Goal: Find contact information: Obtain details needed to contact an individual or organization

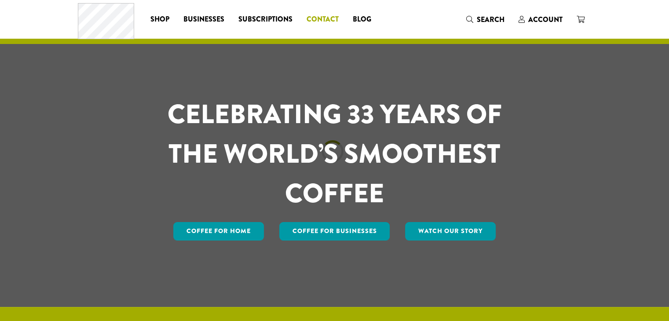
click at [324, 16] on span "Contact" at bounding box center [323, 19] width 32 height 11
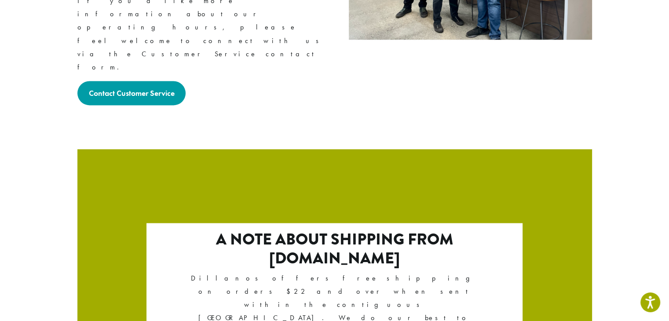
scroll to position [1521, 0]
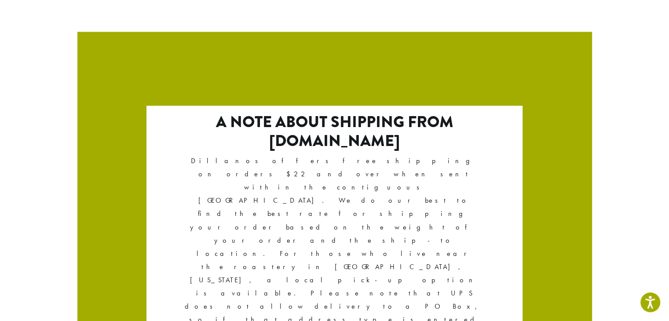
drag, startPoint x: 83, startPoint y: 238, endPoint x: 123, endPoint y: 243, distance: 40.8
copy p "[GEOGRAPHIC_DATA] E"
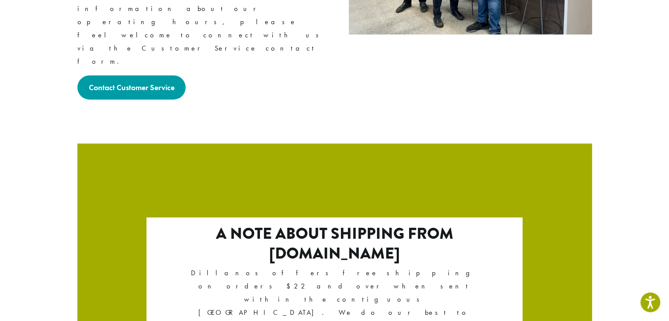
scroll to position [1537, 0]
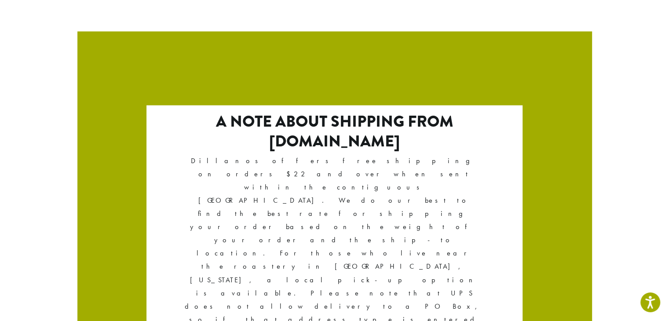
copy p "Sumner"
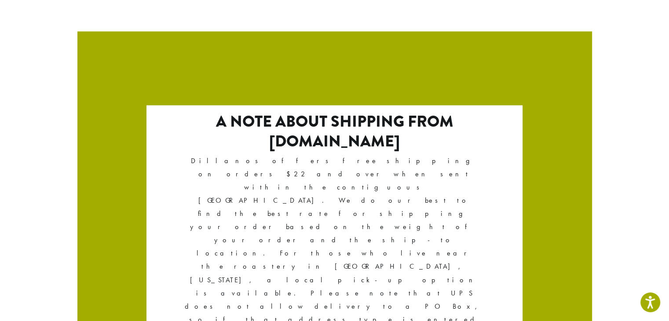
copy p "98390"
drag, startPoint x: 138, startPoint y: 266, endPoint x: 76, endPoint y: 269, distance: 62.1
copy p "[PHONE_NUMBER]"
